Goal: Find specific page/section: Find specific page/section

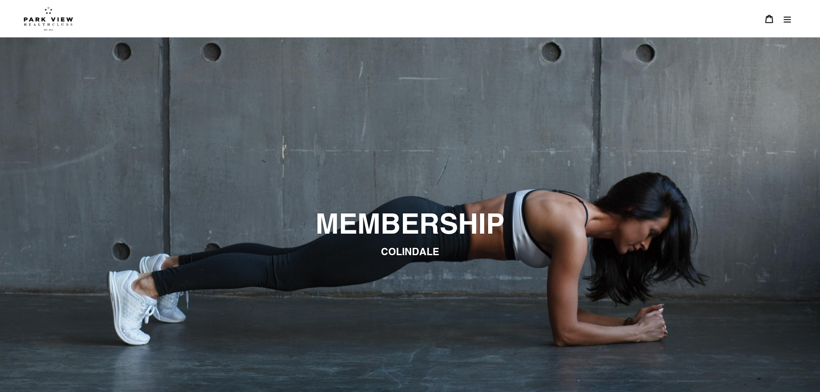
click at [788, 16] on icon "Menu" at bounding box center [787, 19] width 9 height 9
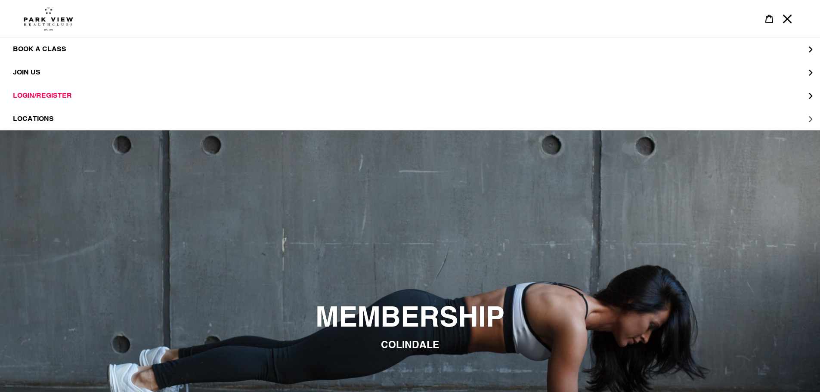
click at [34, 118] on span "LOCATIONS" at bounding box center [33, 119] width 41 height 9
click at [56, 71] on span "Colindale" at bounding box center [50, 72] width 41 height 9
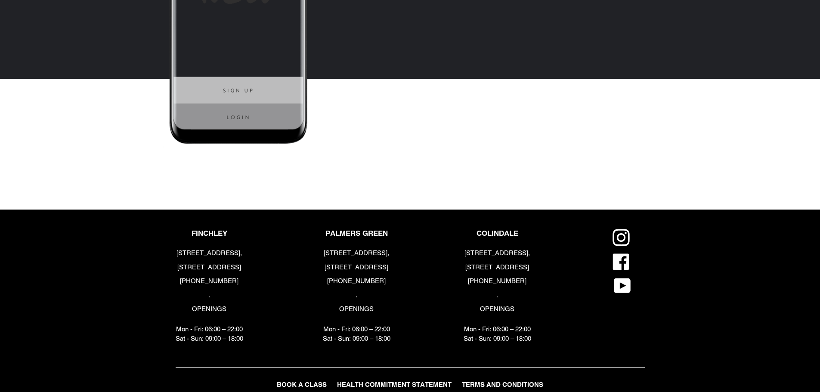
scroll to position [2160, 0]
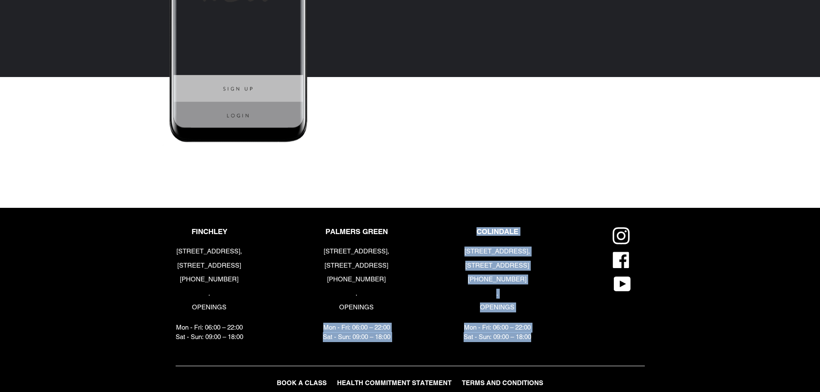
drag, startPoint x: 537, startPoint y: 340, endPoint x: 456, endPoint y: 320, distance: 83.8
click at [456, 320] on div "FINCHLEY [STREET_ADDRESS] [PHONE_NUMBER] . OPENINGS Mon - Fri: 06:00 – 22:00 Sa…" at bounding box center [387, 296] width 422 height 139
click at [540, 330] on div "COLINDALE [STREET_ADDRESS] [PHONE_NUMBER] . OPENINGS Mon - Fri: 06:00 – 22:00 S…" at bounding box center [527, 286] width 141 height 119
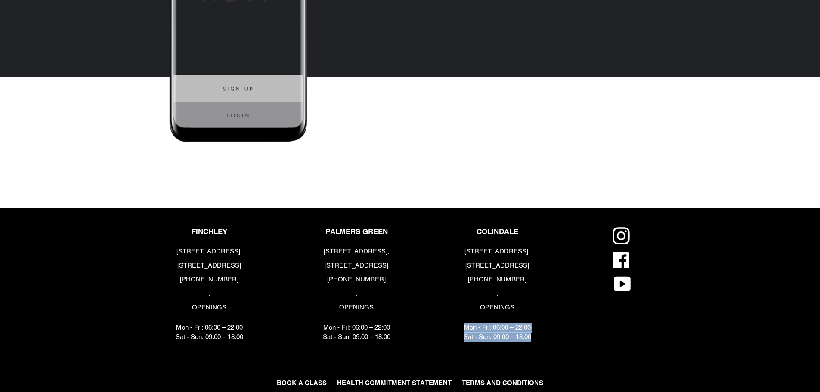
drag, startPoint x: 533, startPoint y: 336, endPoint x: 465, endPoint y: 327, distance: 68.7
click at [465, 327] on p "Mon - Fri: 06:00 – 22:00 Sat - Sun: 09:00 – 18:00" at bounding box center [498, 332] width 68 height 19
copy p "Mon - Fri: 06:00 – 22:00 Sat - Sun: 09:00 – 18:00"
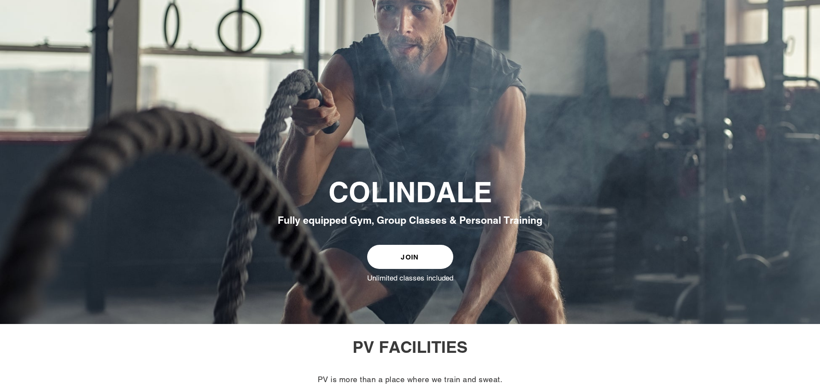
scroll to position [0, 0]
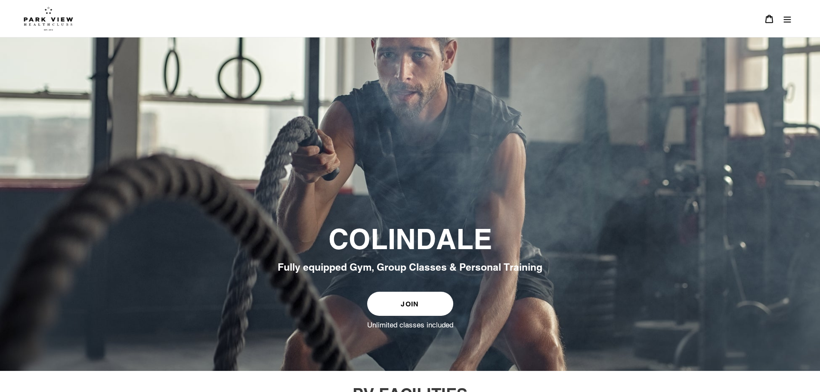
click at [60, 19] on img at bounding box center [49, 18] width 50 height 24
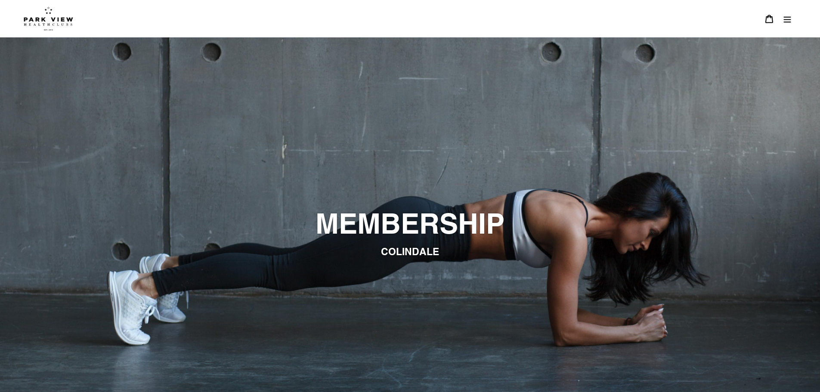
click at [419, 227] on h2 "MEMBERSHIP" at bounding box center [410, 225] width 469 height 34
click at [60, 16] on img at bounding box center [49, 18] width 50 height 24
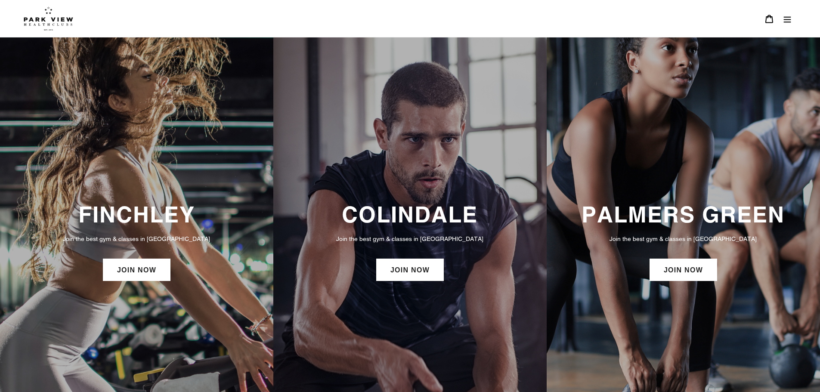
click at [785, 23] on button "Menu" at bounding box center [788, 18] width 18 height 19
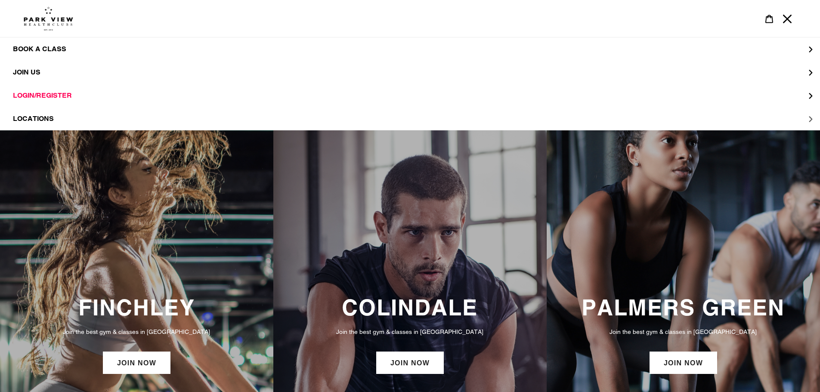
click at [31, 121] on span "LOCATIONS" at bounding box center [33, 119] width 41 height 9
click at [53, 74] on span "Colindale" at bounding box center [50, 72] width 41 height 9
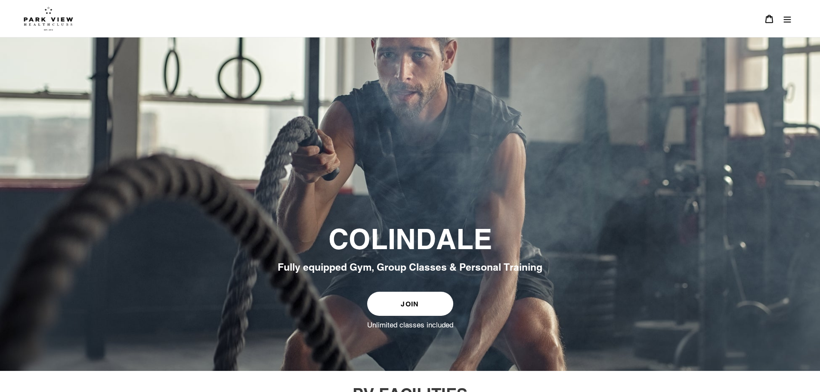
click at [57, 21] on img at bounding box center [49, 18] width 50 height 24
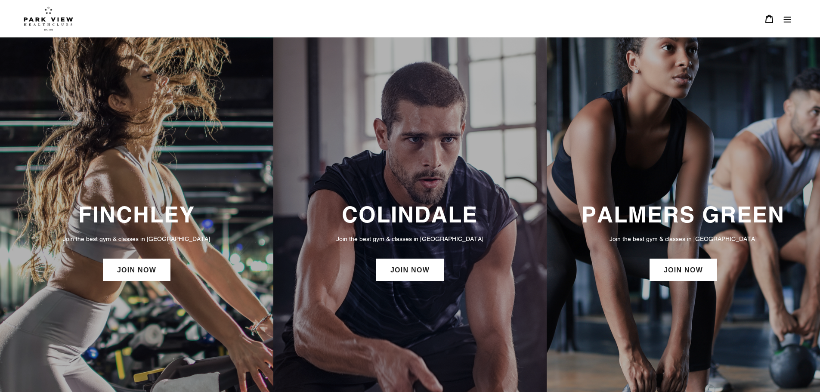
click at [788, 18] on icon "Menu" at bounding box center [787, 19] width 9 height 9
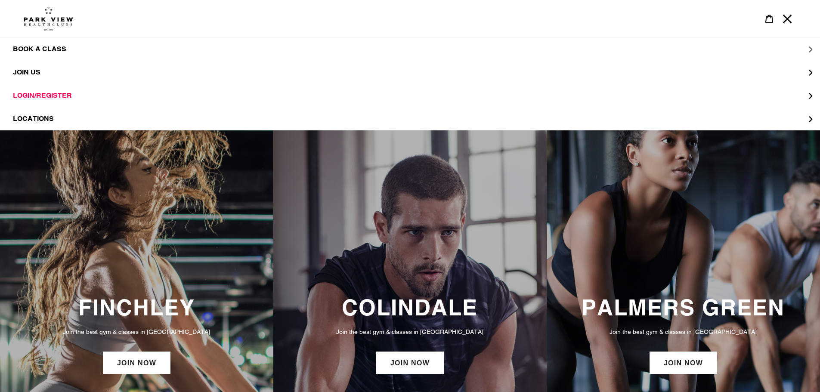
click at [35, 50] on span "BOOK A CLASS" at bounding box center [39, 49] width 53 height 9
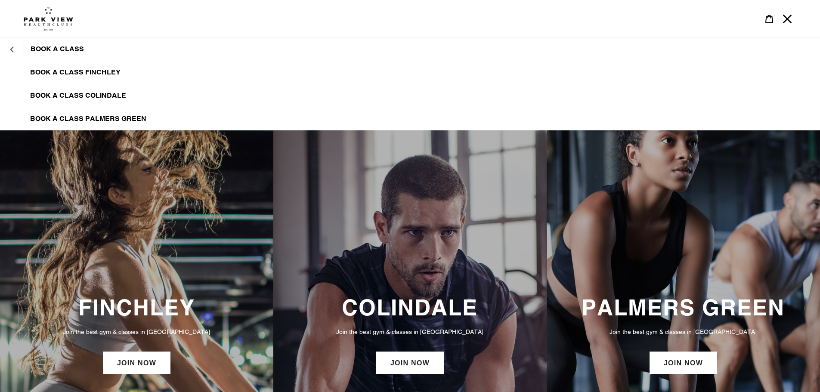
click at [13, 51] on icon "BOOK A CLASS" at bounding box center [12, 50] width 6 height 6
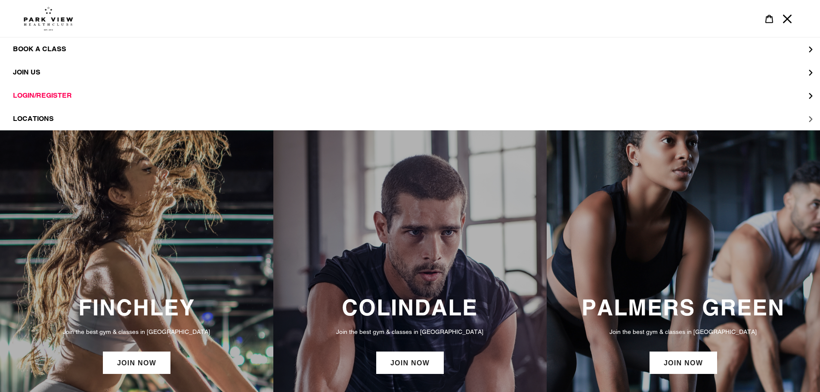
click at [12, 121] on button "LOCATIONS" at bounding box center [410, 118] width 820 height 23
click at [38, 72] on span "Colindale" at bounding box center [50, 72] width 41 height 9
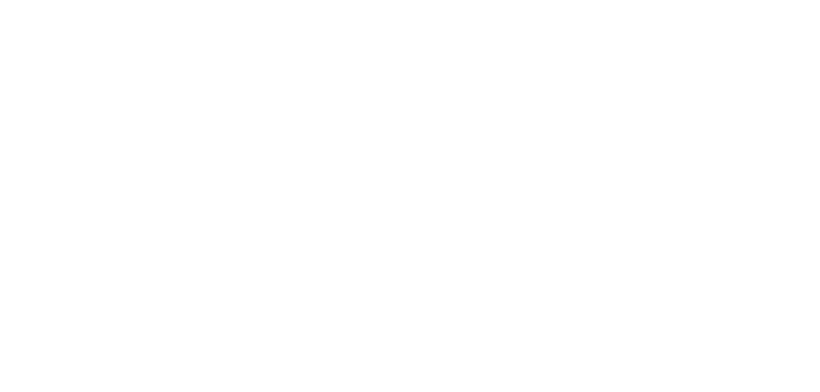
scroll to position [1017, 0]
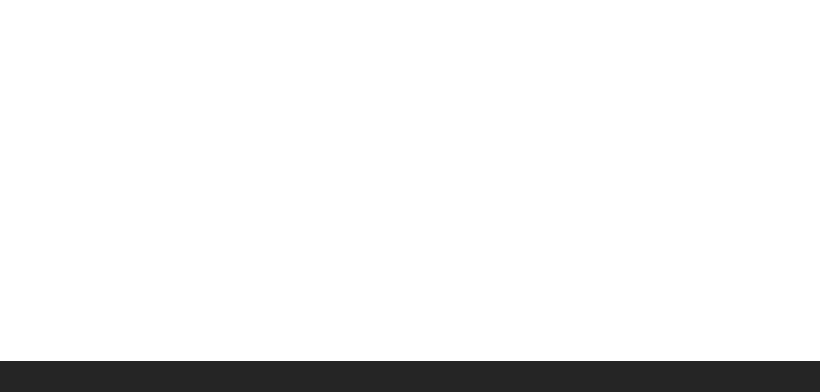
click at [734, 251] on div "PV FACILITIES PV is more than a place where we train and sweat. We've transform…" at bounding box center [410, 323] width 820 height 1936
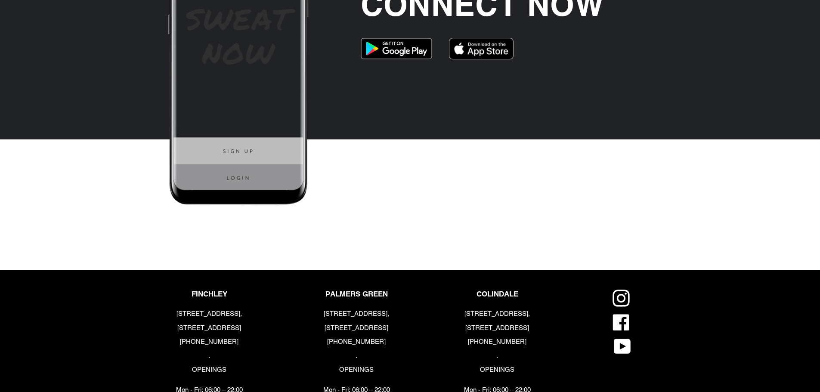
scroll to position [2241, 0]
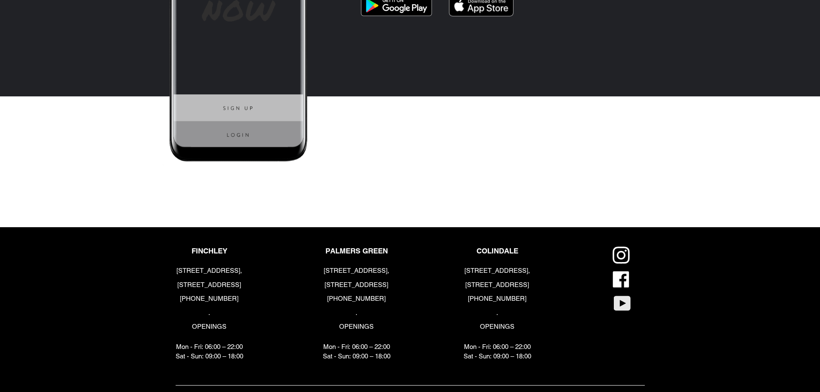
click at [627, 302] on icon at bounding box center [622, 303] width 17 height 15
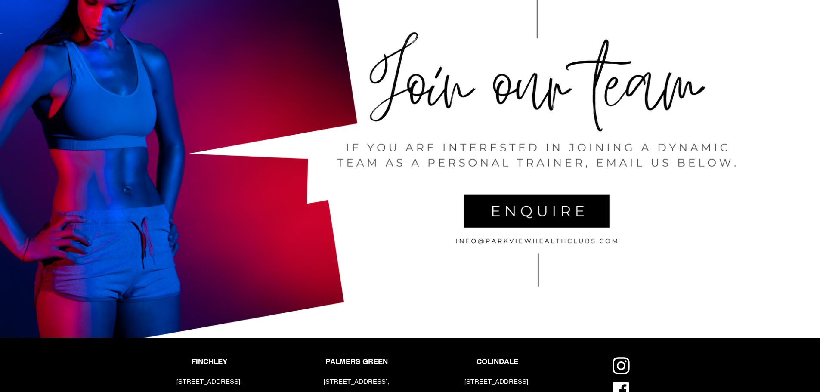
scroll to position [1990, 0]
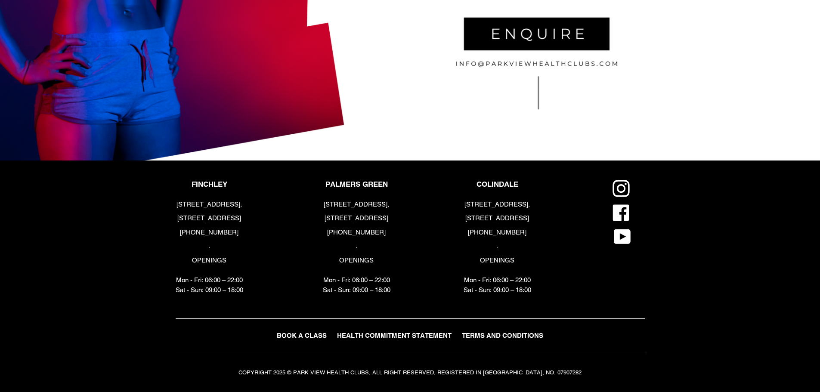
click at [423, 335] on span "HEALTH COMMITMENT STATEMENT" at bounding box center [394, 335] width 115 height 7
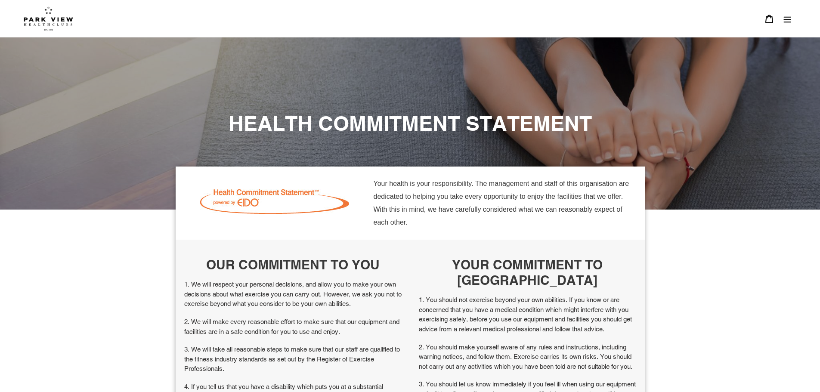
click at [40, 17] on img at bounding box center [49, 18] width 50 height 24
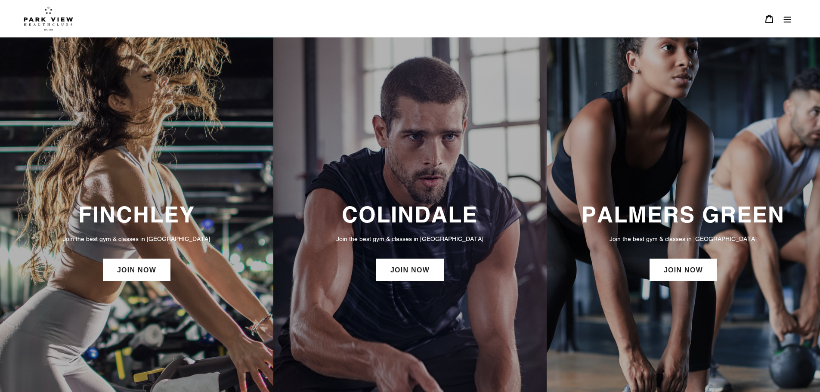
click at [425, 218] on h3 "COLINDALE" at bounding box center [410, 215] width 256 height 26
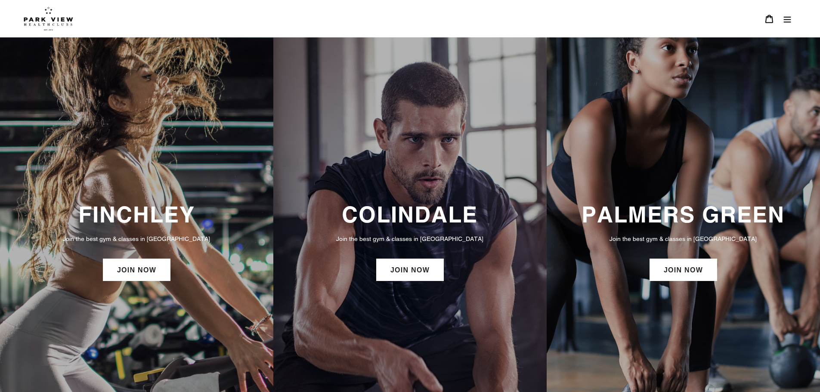
click at [786, 22] on icon "Menu" at bounding box center [787, 19] width 7 height 6
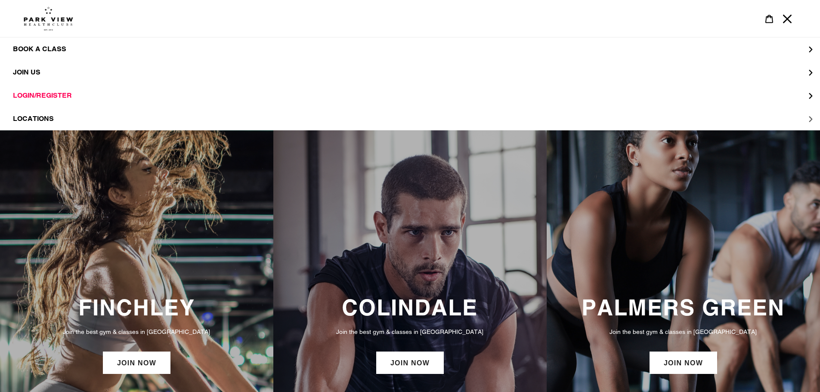
click at [50, 117] on span "LOCATIONS" at bounding box center [33, 119] width 41 height 9
click at [56, 72] on span "Colindale" at bounding box center [50, 72] width 41 height 9
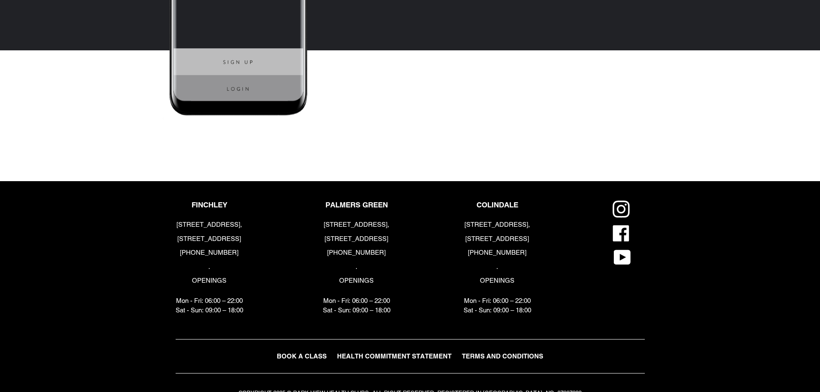
scroll to position [2156, 0]
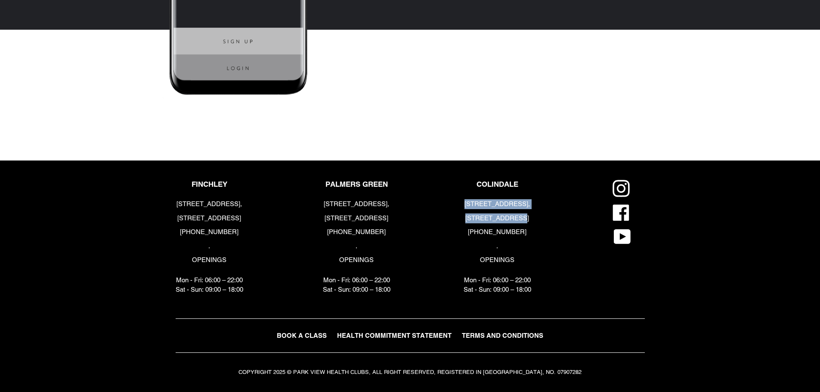
drag, startPoint x: 527, startPoint y: 217, endPoint x: 475, endPoint y: 201, distance: 54.1
click at [475, 201] on div "[STREET_ADDRESS] [PHONE_NUMBER] . OPENINGS Mon - Fri: 06:00 – 22:00 Sat - Sun: …" at bounding box center [498, 247] width 68 height 96
